Goal: Task Accomplishment & Management: Use online tool/utility

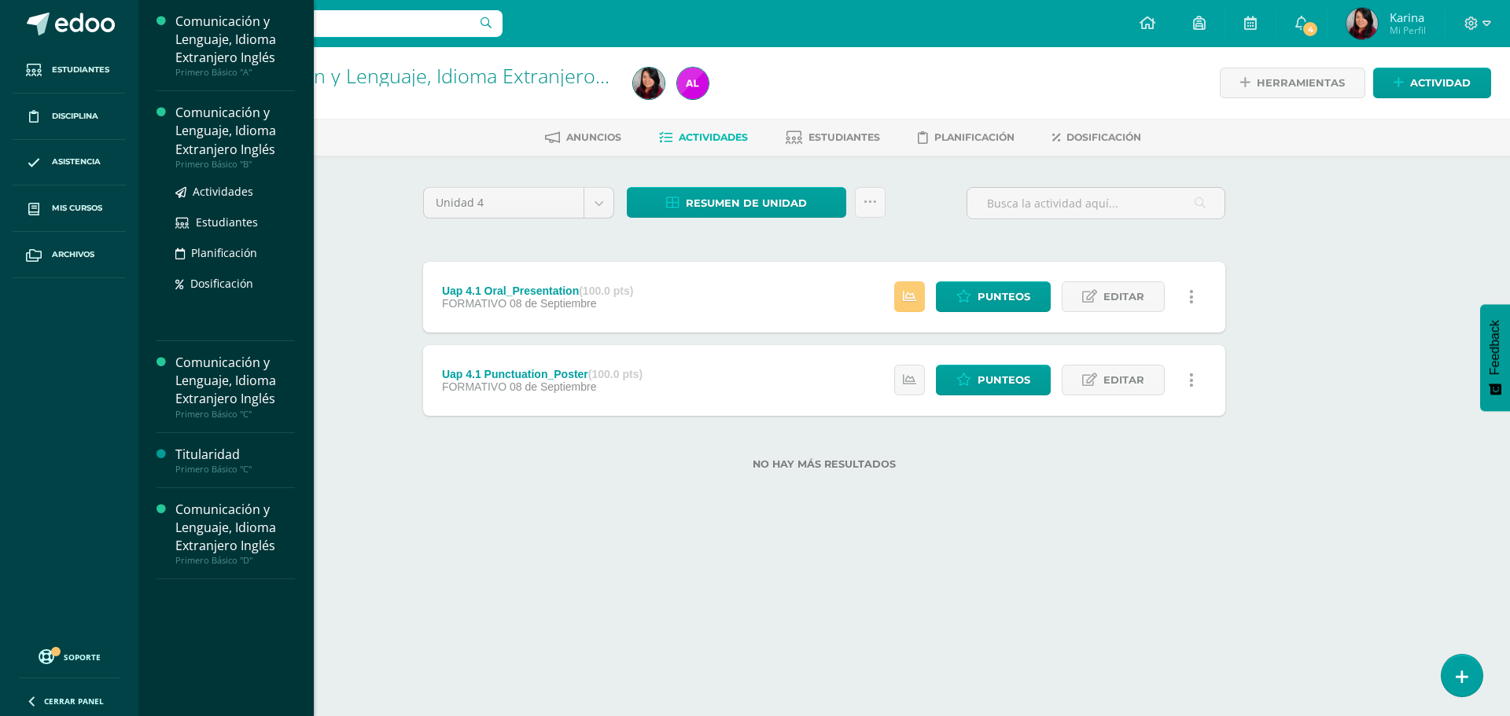
click at [190, 148] on div "Comunicación y Lenguaje, Idioma Extranjero Inglés" at bounding box center [235, 131] width 120 height 54
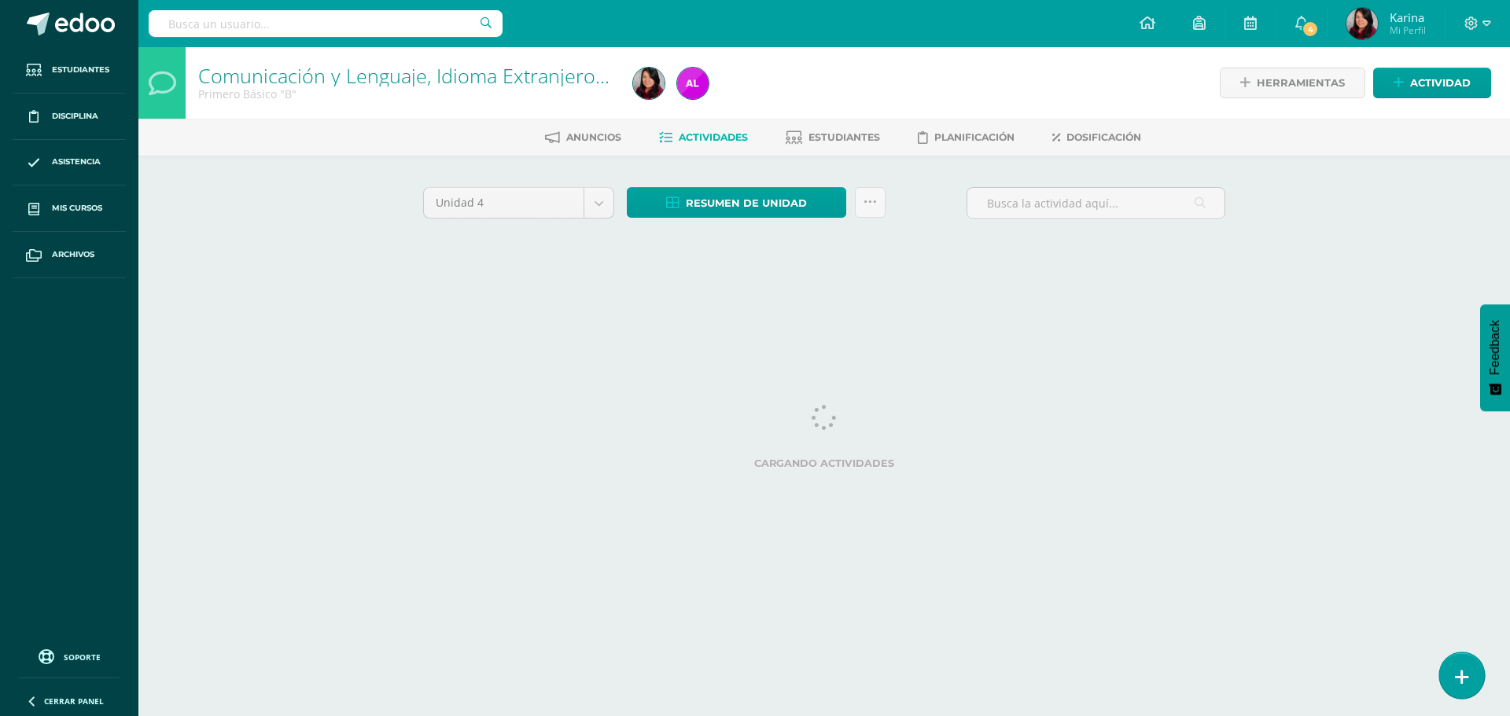
click at [1463, 678] on icon at bounding box center [1462, 677] width 14 height 18
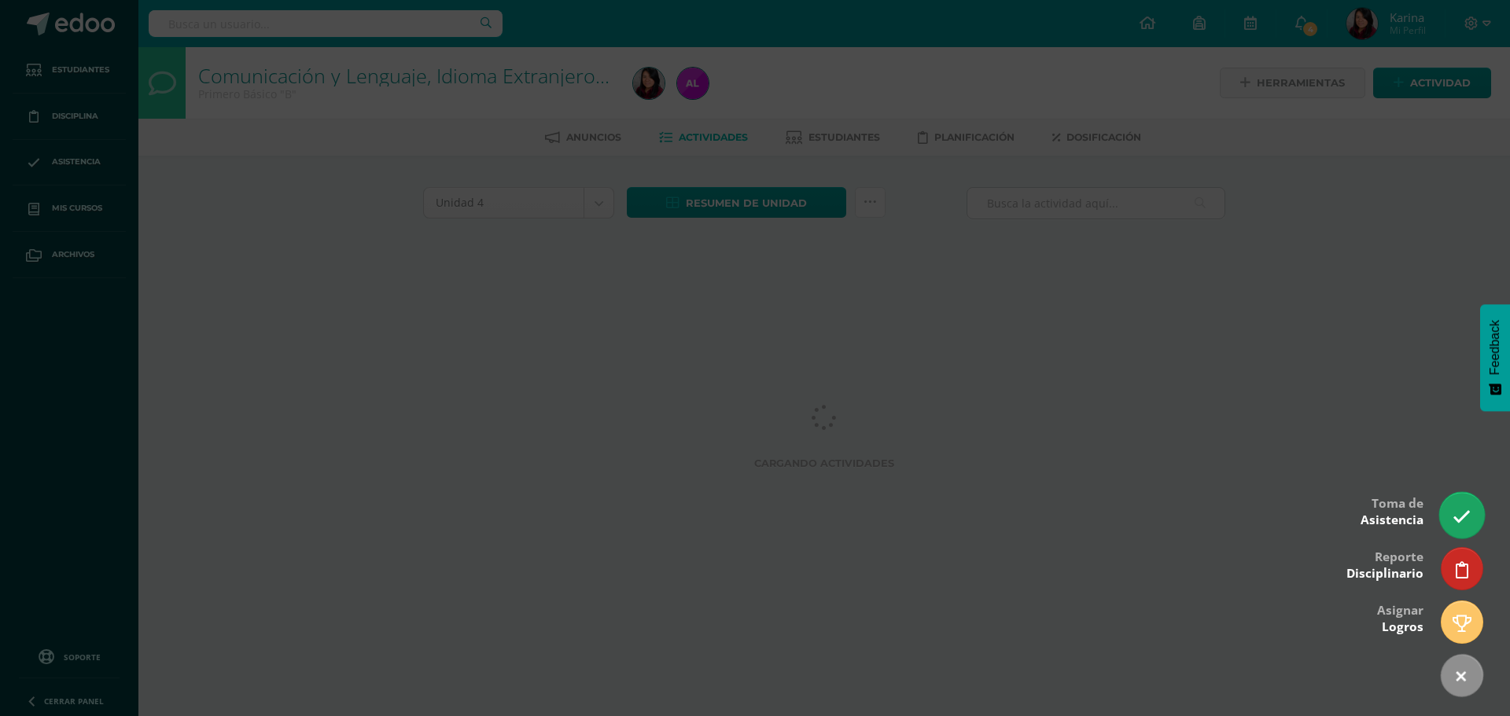
click at [1464, 518] on icon at bounding box center [1462, 517] width 18 height 18
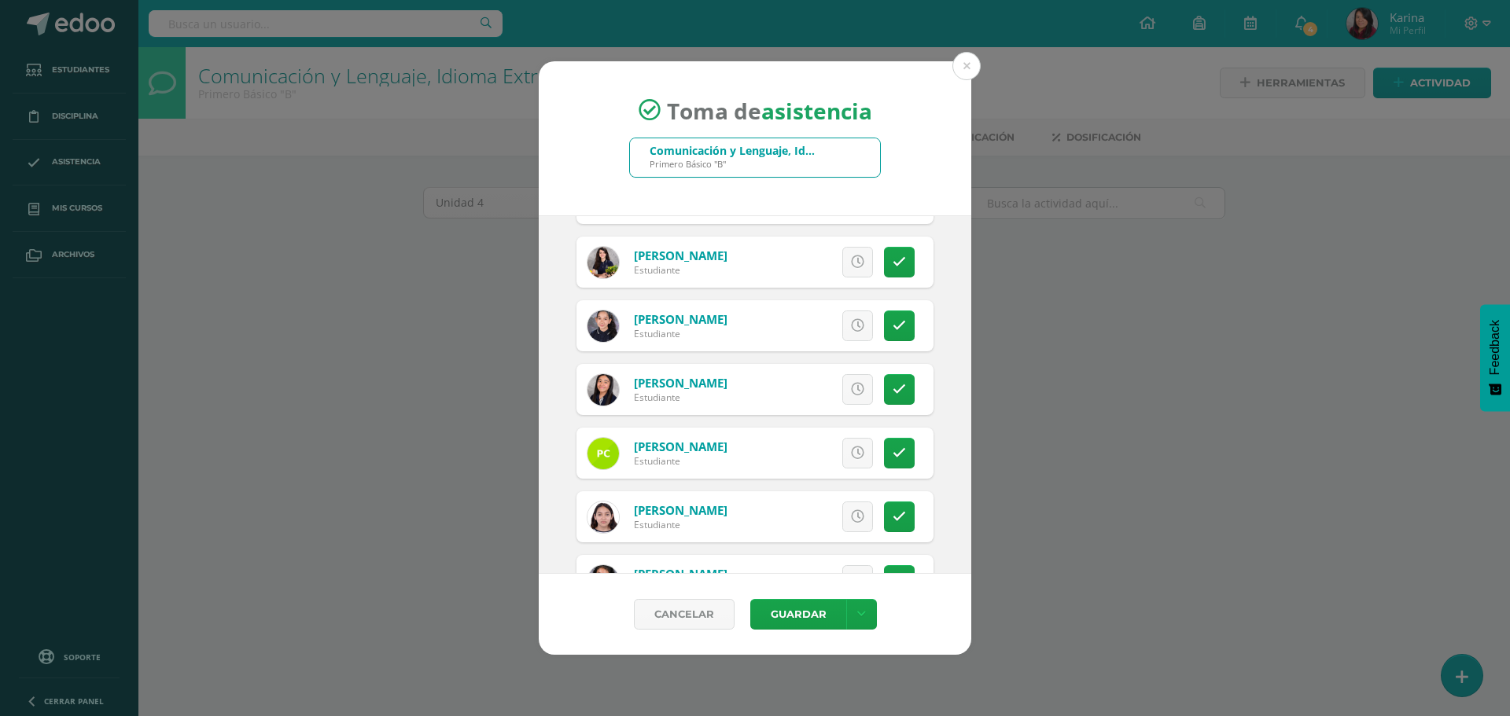
scroll to position [393, 0]
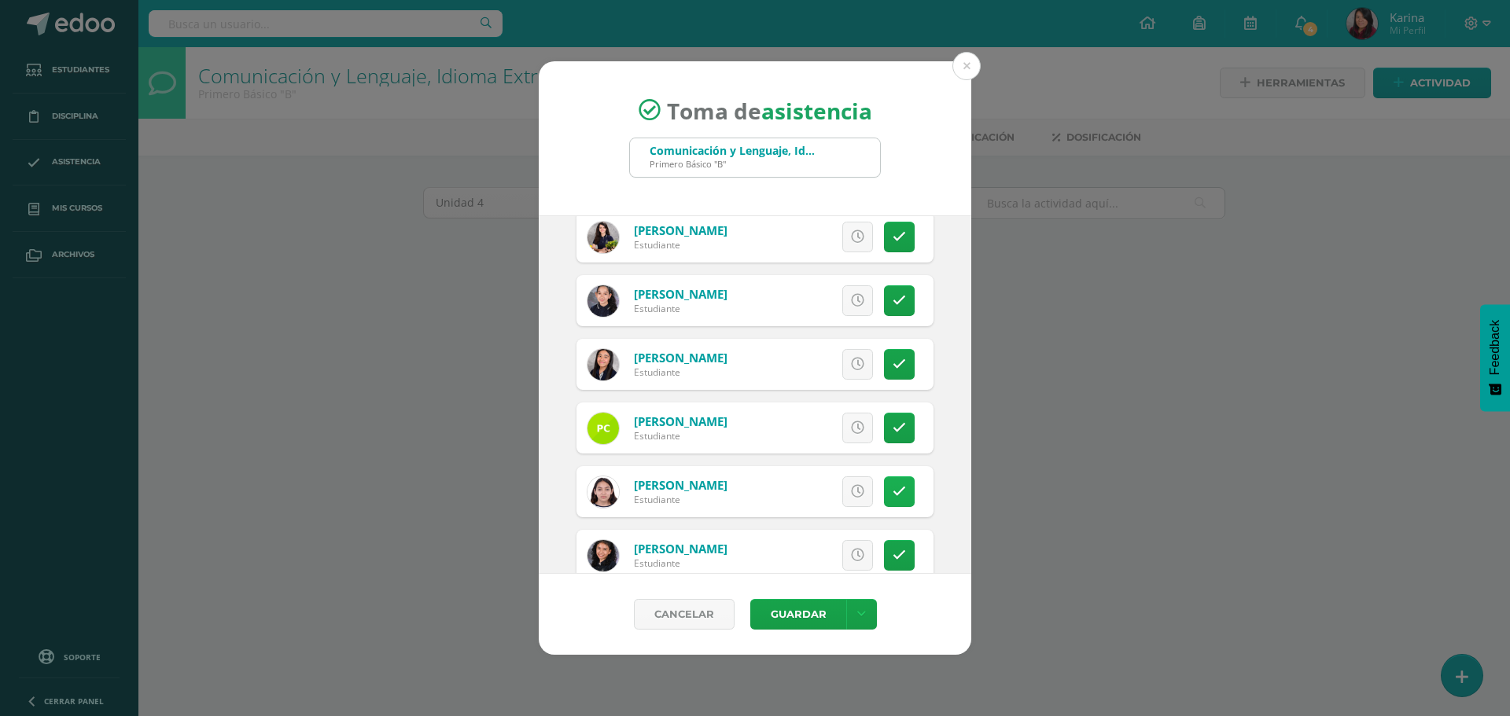
click at [893, 495] on icon at bounding box center [899, 491] width 13 height 13
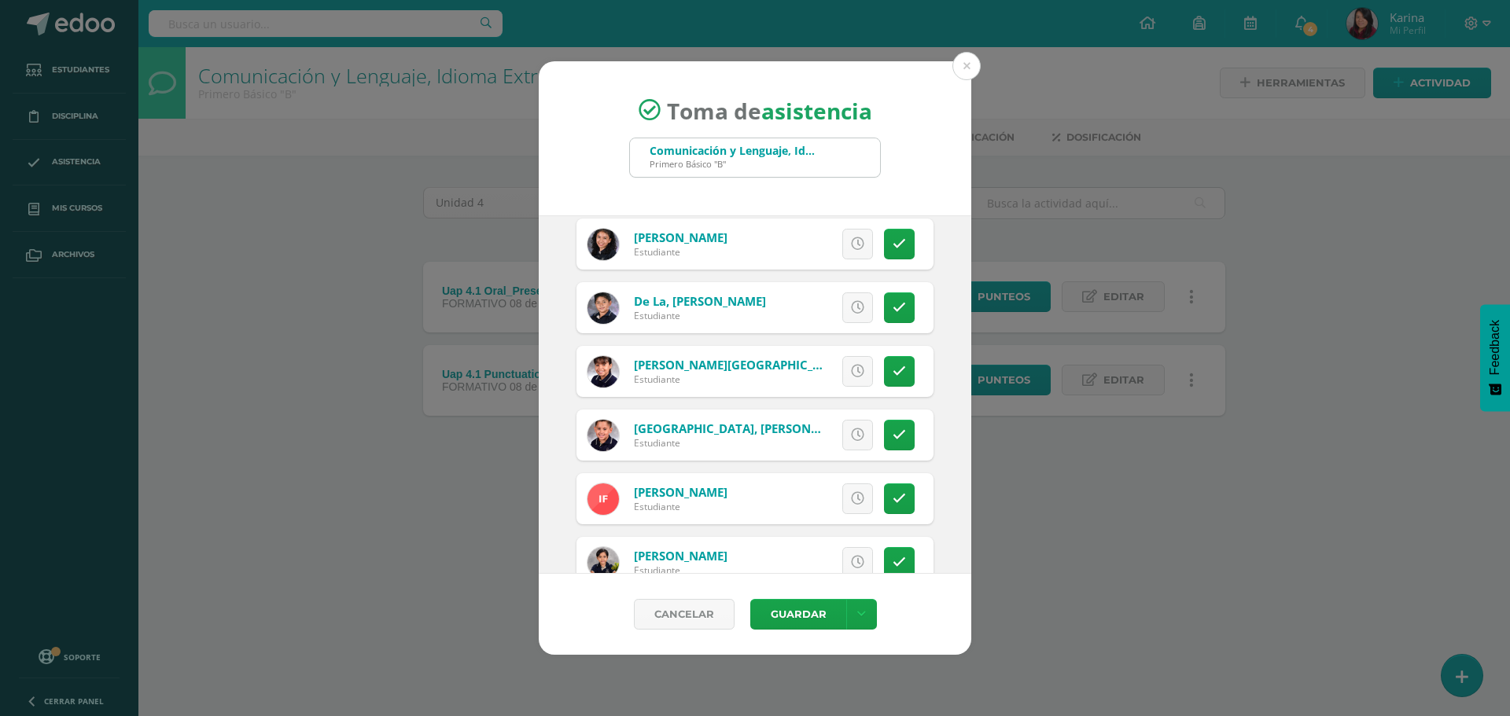
scroll to position [708, 0]
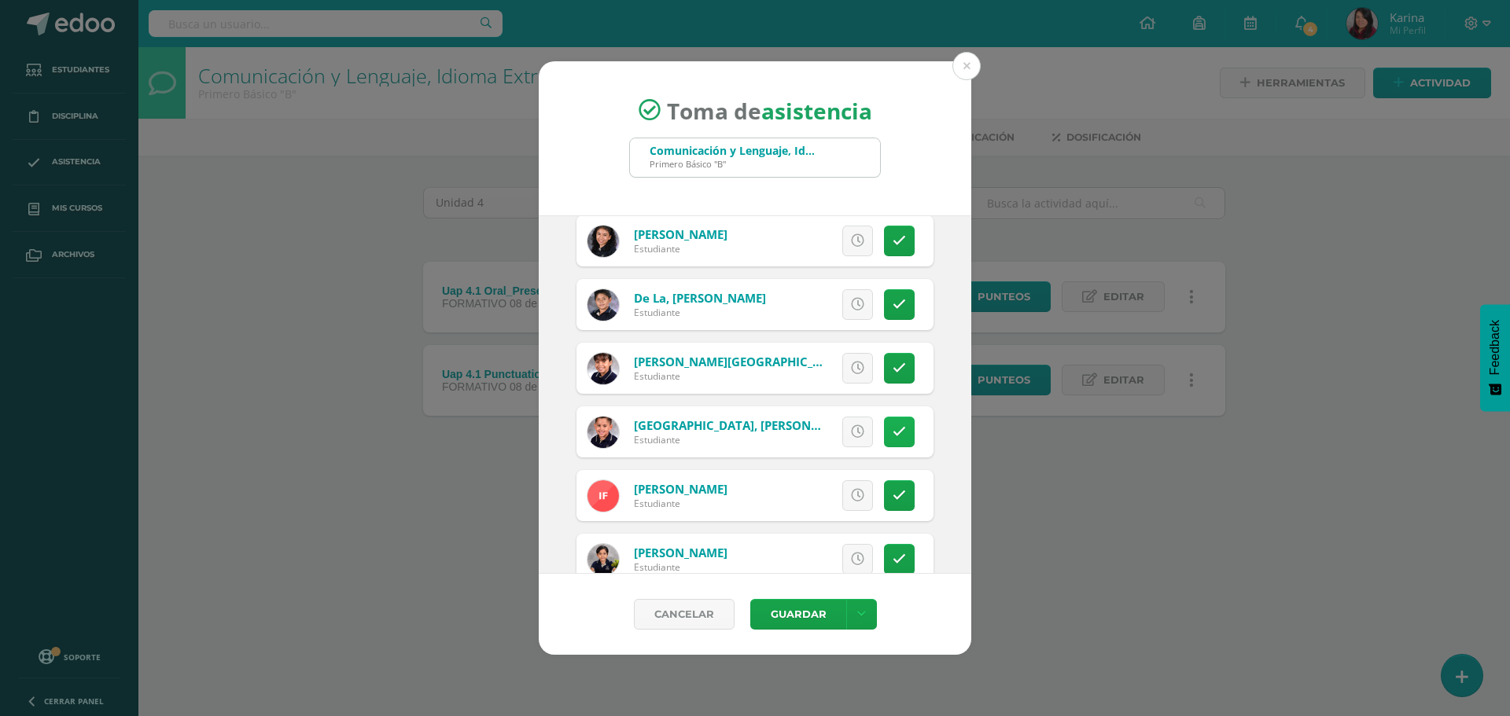
click at [893, 435] on icon at bounding box center [899, 431] width 13 height 13
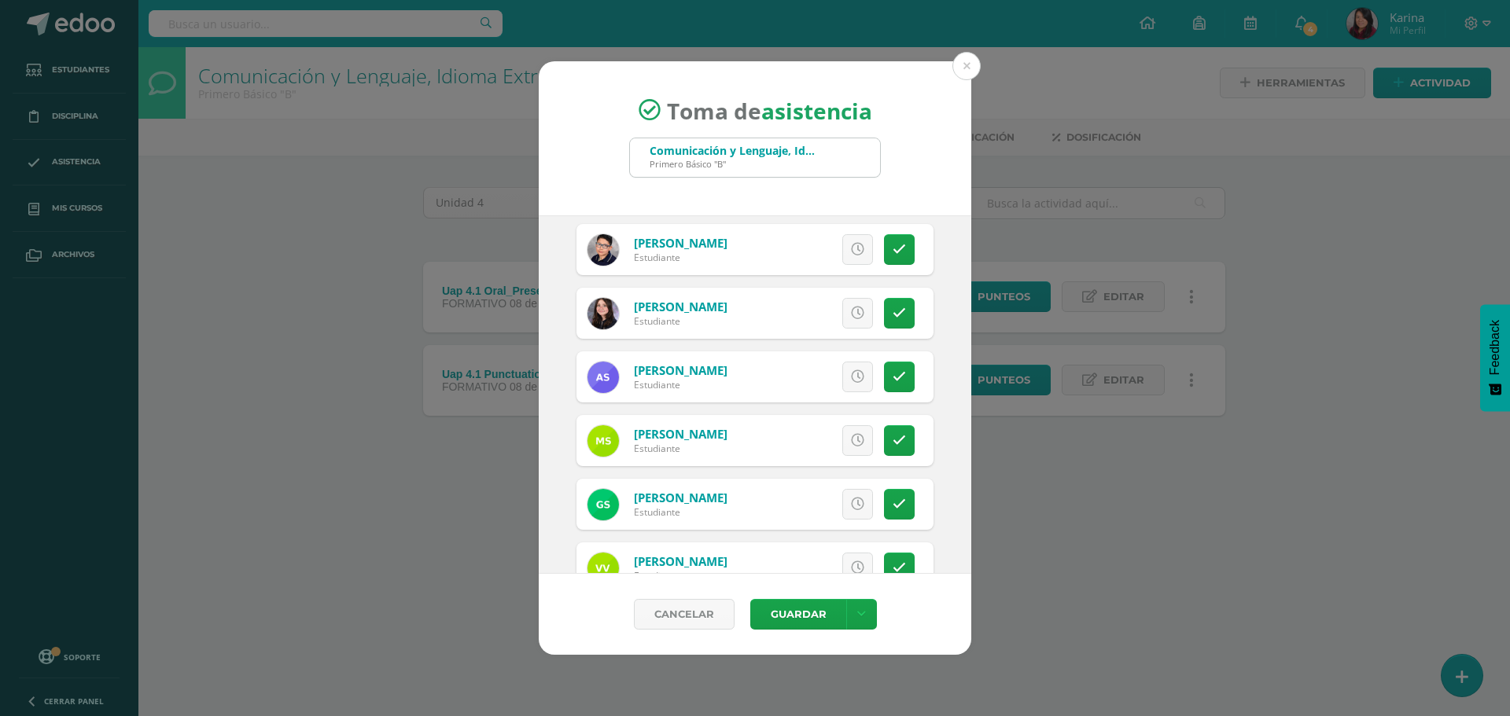
scroll to position [2274, 0]
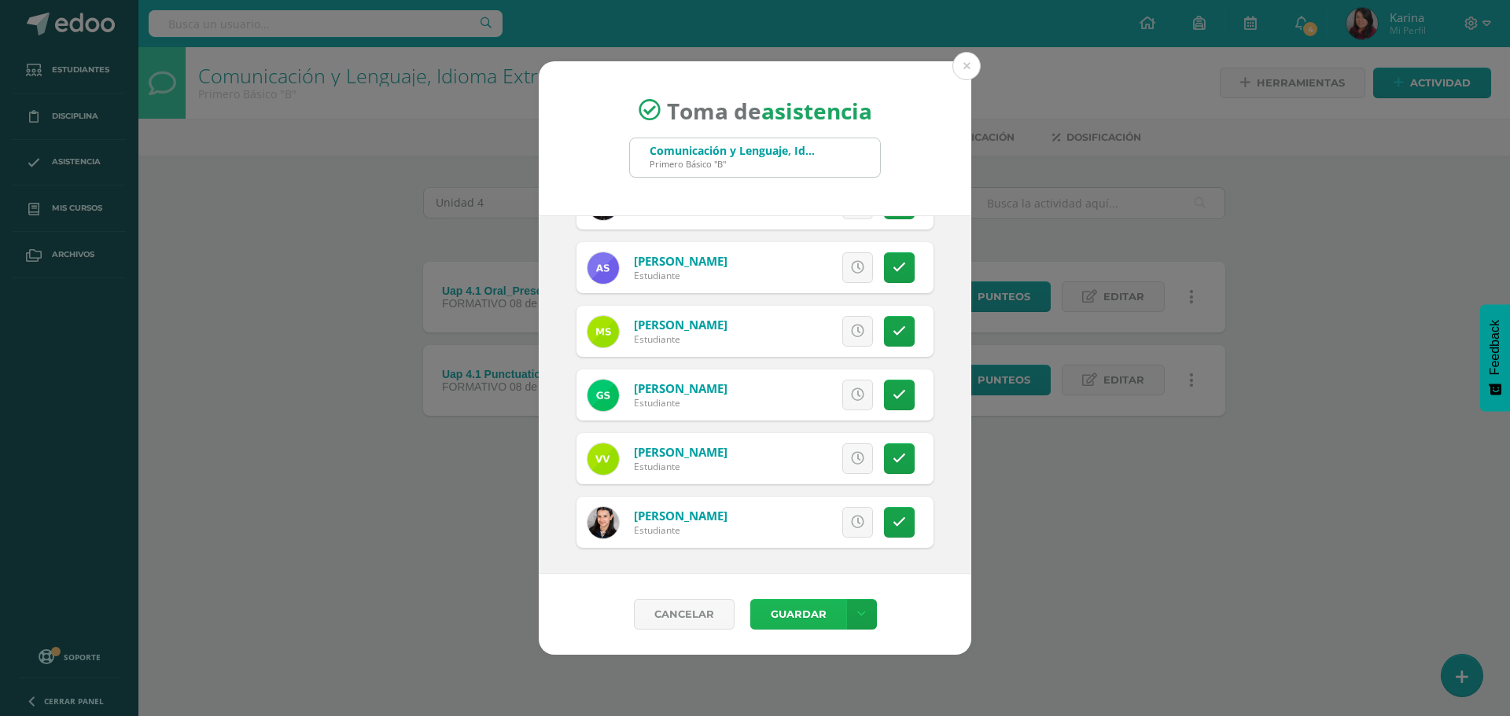
click at [801, 619] on button "Guardar" at bounding box center [798, 614] width 96 height 31
